Goal: Task Accomplishment & Management: Manage account settings

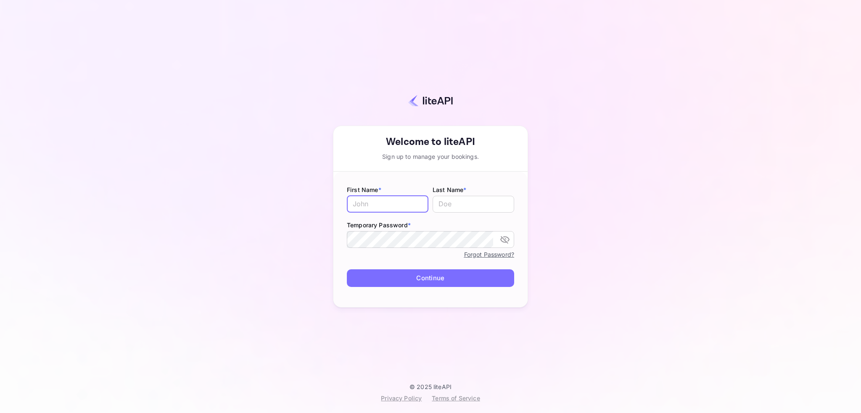
click at [402, 205] on input "text" at bounding box center [388, 204] width 82 height 17
type input "ramdeo"
type input "angh"
click at [429, 279] on button "Continue" at bounding box center [430, 279] width 167 height 18
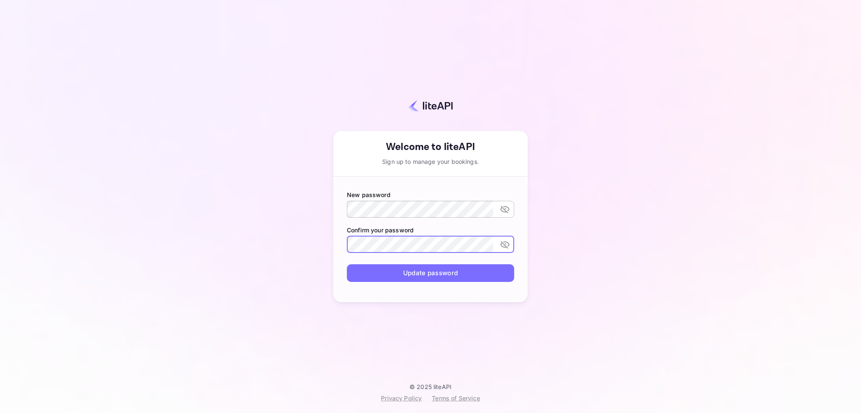
click at [506, 207] on icon "toggle password visibility" at bounding box center [505, 209] width 10 height 10
click at [439, 275] on button "Update password" at bounding box center [430, 274] width 167 height 18
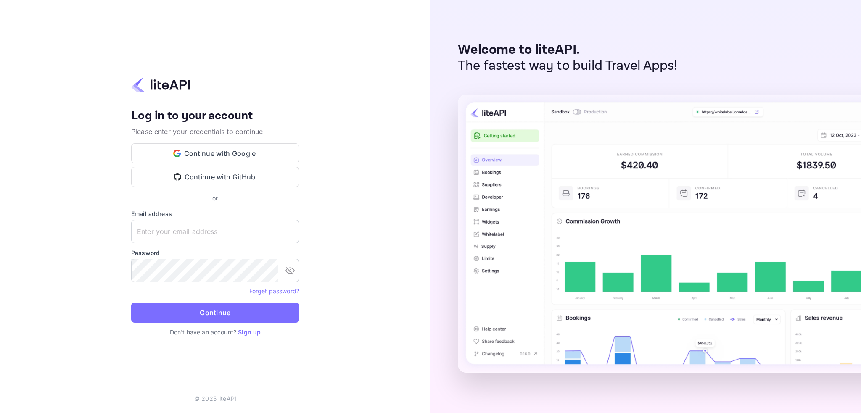
type input "ramdeo@hotely.deals"
click at [225, 311] on button "Continue" at bounding box center [215, 313] width 168 height 20
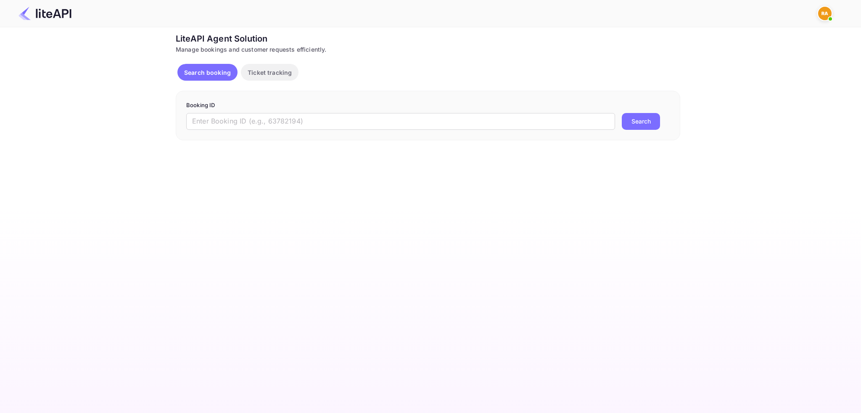
click at [54, 16] on img at bounding box center [45, 13] width 53 height 13
click at [274, 72] on p "Ticket tracking" at bounding box center [270, 72] width 44 height 9
